Goal: Task Accomplishment & Management: Manage account settings

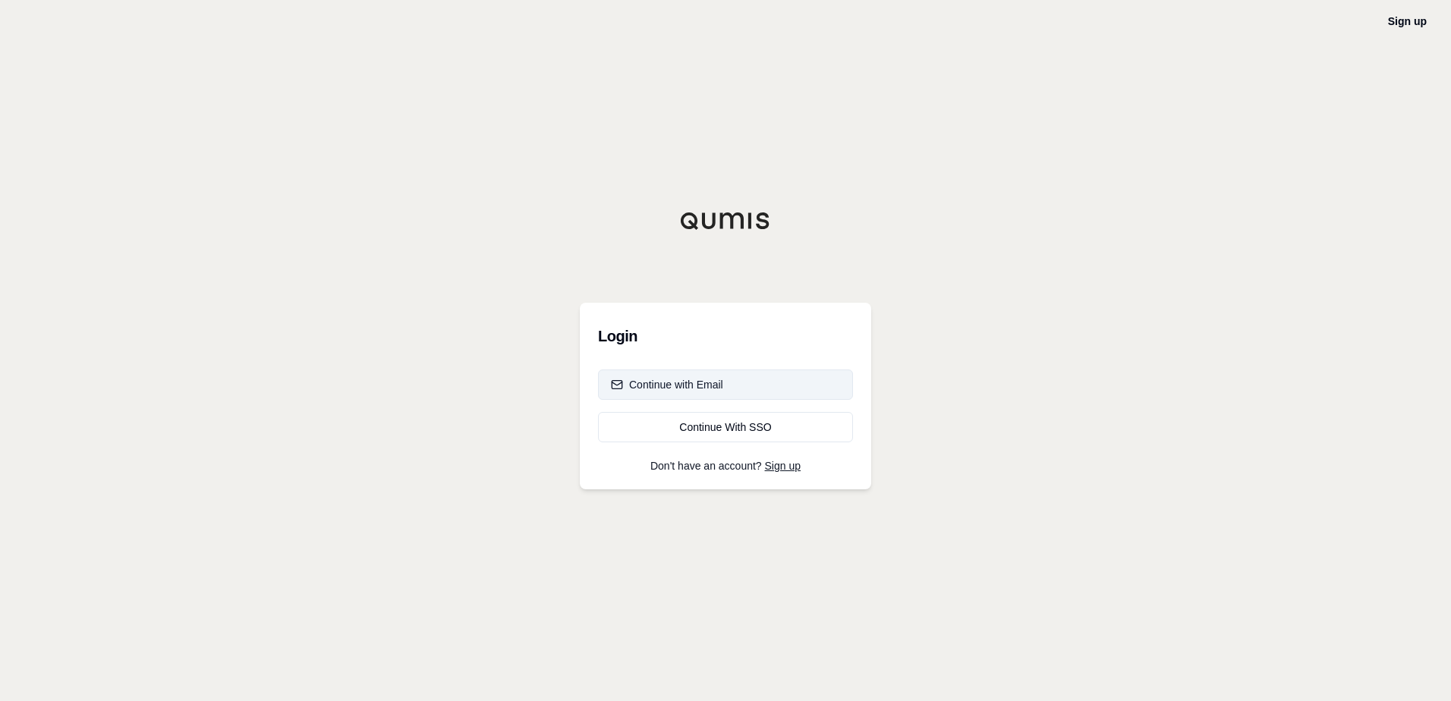
click at [732, 378] on button "Continue with Email" at bounding box center [725, 385] width 255 height 30
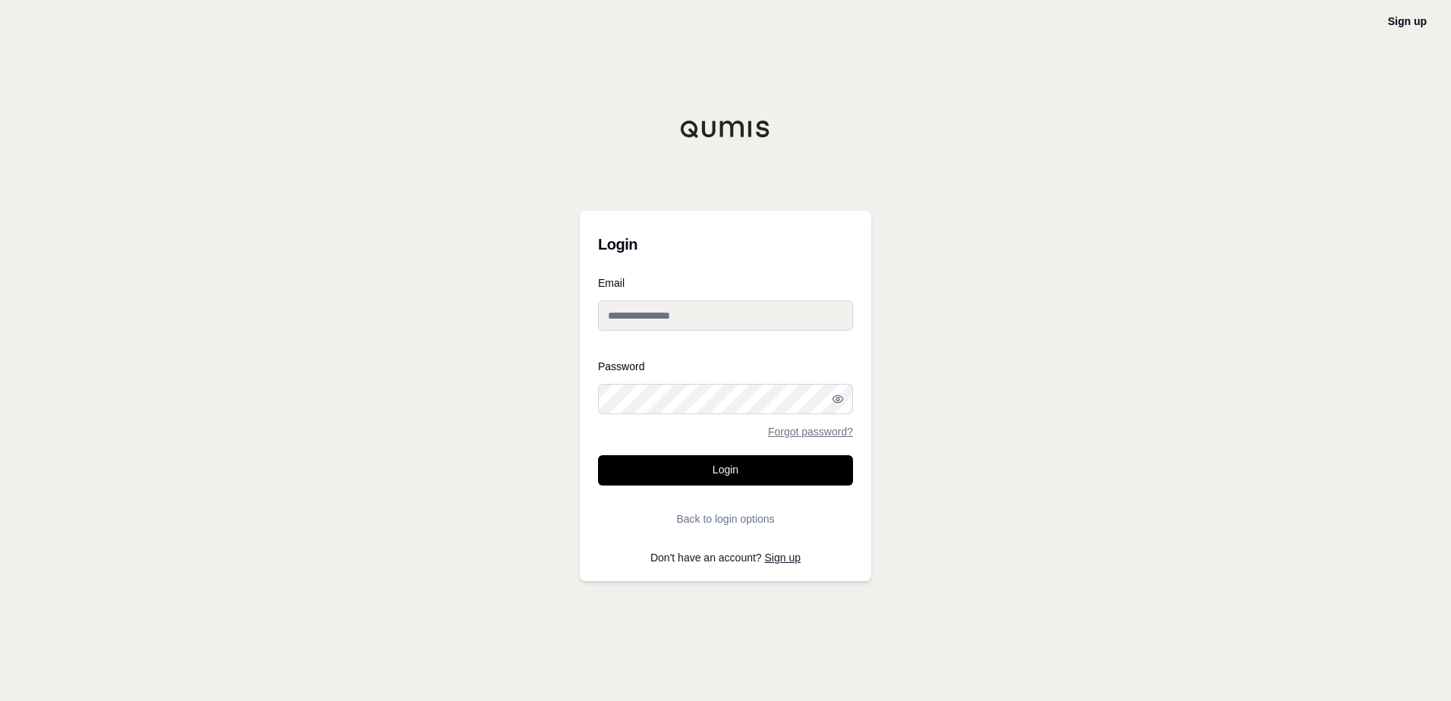
click at [726, 318] on input "Email" at bounding box center [725, 316] width 255 height 30
click at [734, 516] on button "Back to login options" at bounding box center [725, 519] width 255 height 30
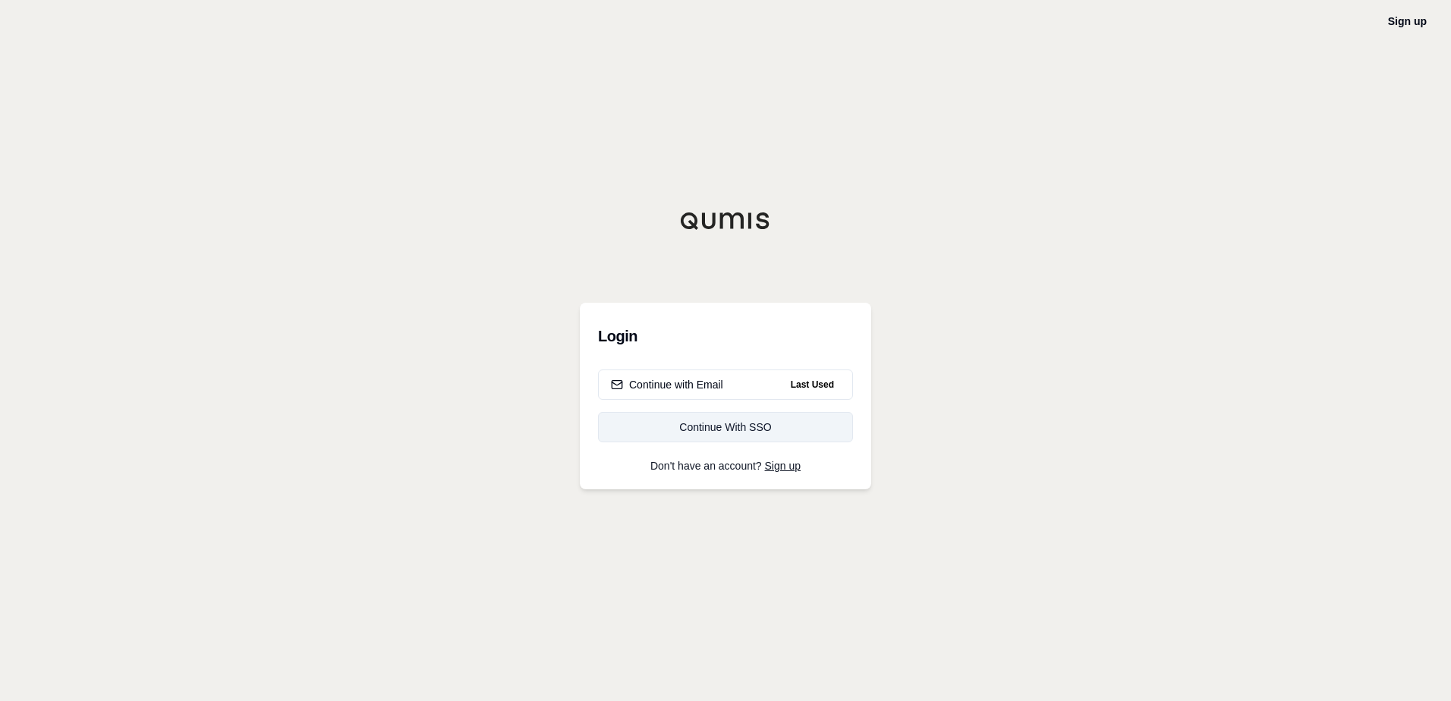
click at [718, 431] on div "Continue With SSO" at bounding box center [725, 427] width 229 height 15
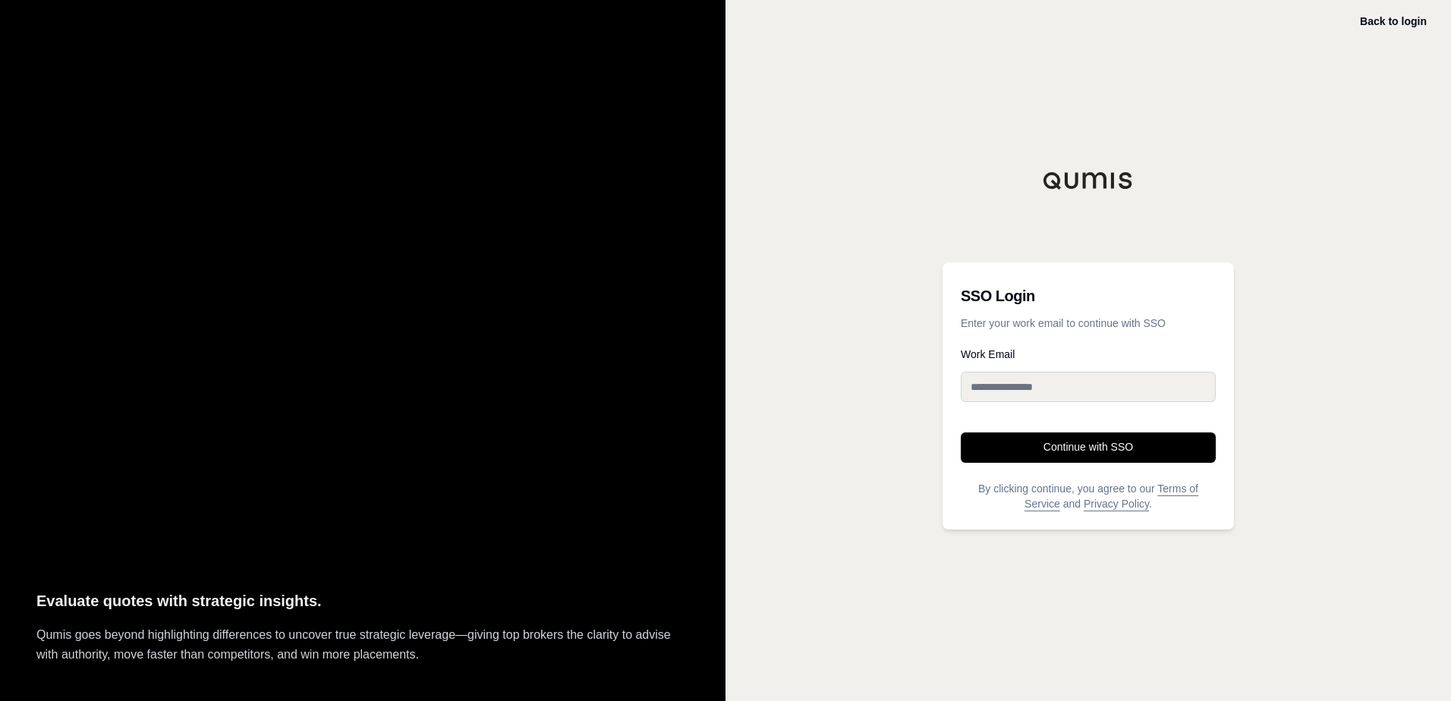
click at [1108, 395] on input "Work Email" at bounding box center [1088, 387] width 255 height 30
type input "**********"
click at [1083, 454] on button "Continue with SSO" at bounding box center [1088, 448] width 255 height 30
